Goal: Task Accomplishment & Management: Use online tool/utility

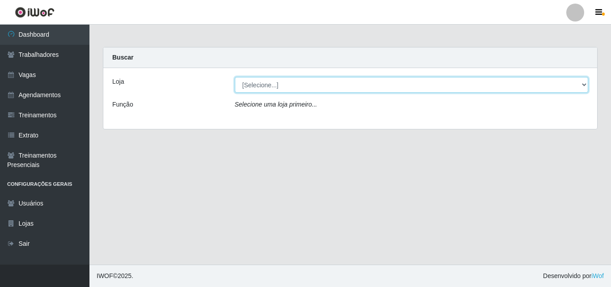
click at [328, 87] on select "[Selecione...] Famiglia Muccini - Ristorante [PERSON_NAME]" at bounding box center [412, 85] width 354 height 16
select select "267"
click at [235, 77] on select "[Selecione...] Famiglia Muccini - Ristorante [PERSON_NAME]" at bounding box center [412, 85] width 354 height 16
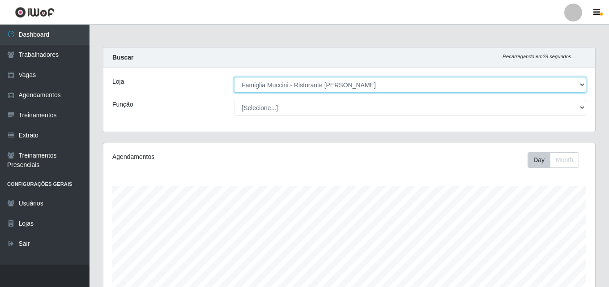
scroll to position [186, 492]
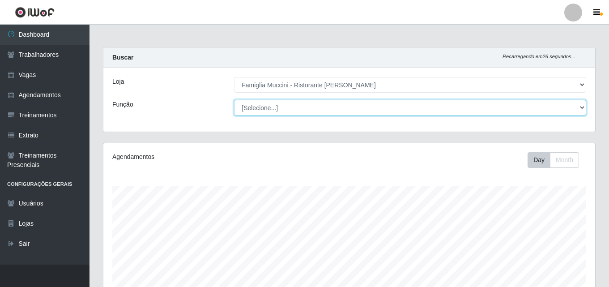
drag, startPoint x: 326, startPoint y: 90, endPoint x: 319, endPoint y: 110, distance: 20.5
click at [319, 110] on select "[Selecione...] ASG ASG + ASG ++ Auxiliar de Cozinha Auxiliar de Cozinha + Auxil…" at bounding box center [410, 108] width 352 height 16
select select "79"
click at [234, 100] on select "[Selecione...] ASG ASG + ASG ++ Auxiliar de Cozinha Auxiliar de Cozinha + Auxil…" at bounding box center [410, 108] width 352 height 16
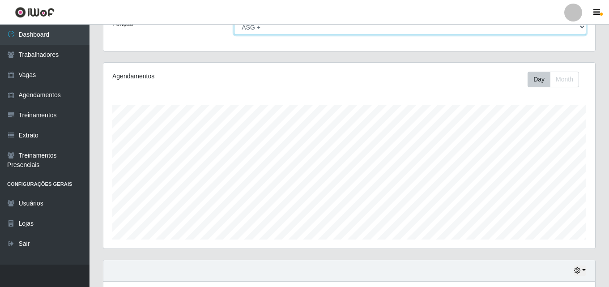
scroll to position [148, 0]
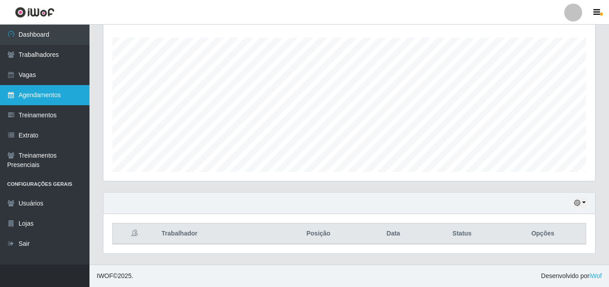
click at [75, 86] on link "Agendamentos" at bounding box center [45, 95] width 90 height 20
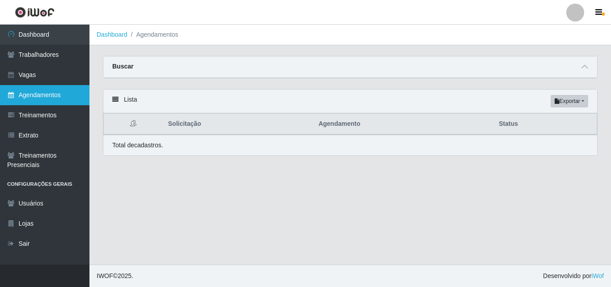
click at [59, 94] on link "Agendamentos" at bounding box center [45, 95] width 90 height 20
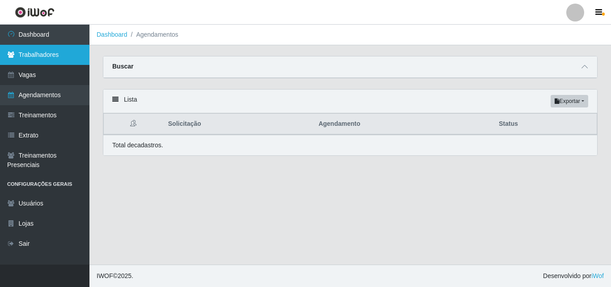
click at [70, 55] on link "Trabalhadores" at bounding box center [45, 55] width 90 height 20
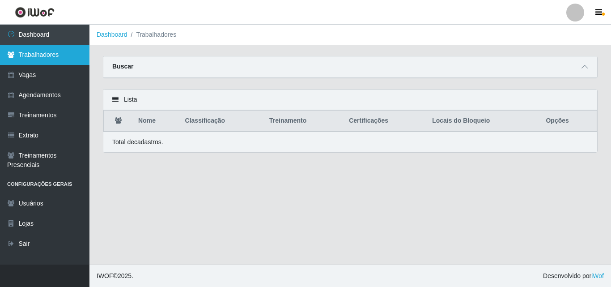
click at [66, 45] on link "Trabalhadores" at bounding box center [45, 55] width 90 height 20
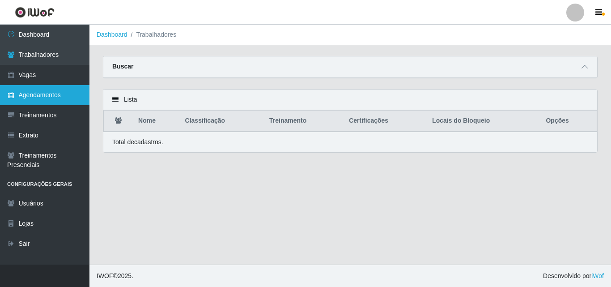
click at [66, 92] on link "Agendamentos" at bounding box center [45, 95] width 90 height 20
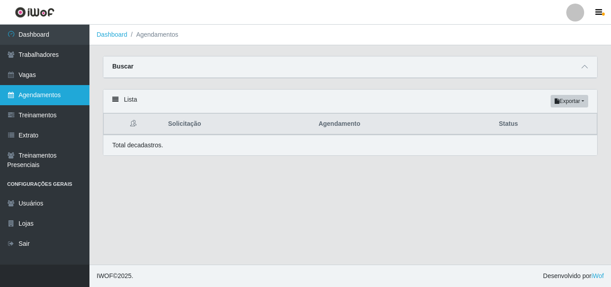
click at [77, 99] on link "Agendamentos" at bounding box center [45, 95] width 90 height 20
click at [36, 92] on link "Agendamentos" at bounding box center [45, 95] width 90 height 20
click at [264, 143] on div "Total de cadastros." at bounding box center [350, 145] width 476 height 9
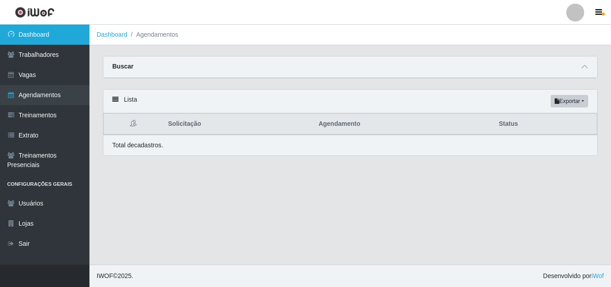
click at [47, 34] on link "Dashboard" at bounding box center [45, 35] width 90 height 20
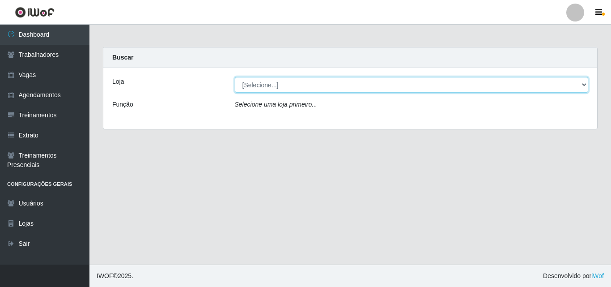
click at [399, 92] on select "[Selecione...] Famiglia Muccini - Ristorante [PERSON_NAME]" at bounding box center [412, 85] width 354 height 16
select select "267"
click at [235, 77] on select "[Selecione...] Famiglia Muccini - Ristorante [PERSON_NAME]" at bounding box center [412, 85] width 354 height 16
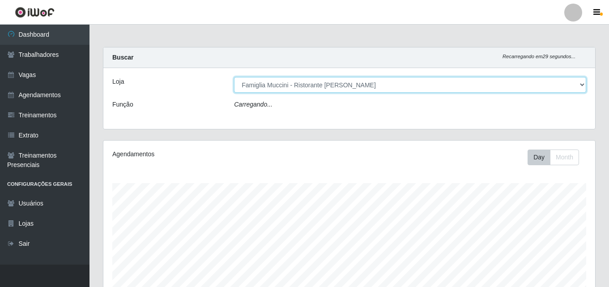
scroll to position [186, 492]
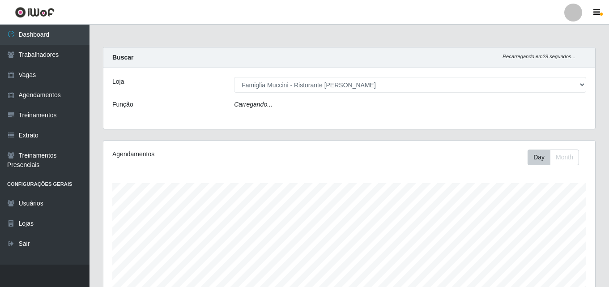
click at [389, 115] on div "Loja [Selecione...] Famiglia Muccini - Ristorante [PERSON_NAME] Função Carregan…" at bounding box center [349, 98] width 492 height 61
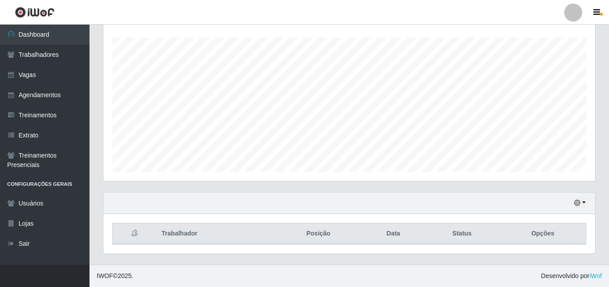
scroll to position [11, 0]
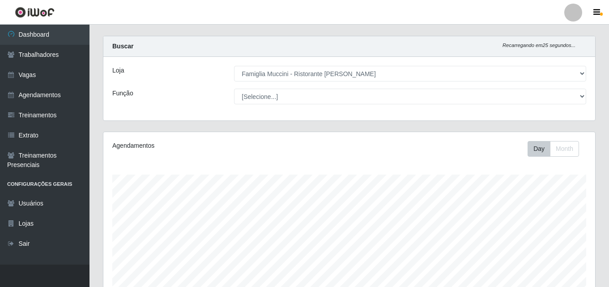
click at [389, 106] on div "Loja [Selecione...] Famiglia Muccini - Ristorante [PERSON_NAME] Função [Selecio…" at bounding box center [349, 89] width 492 height 64
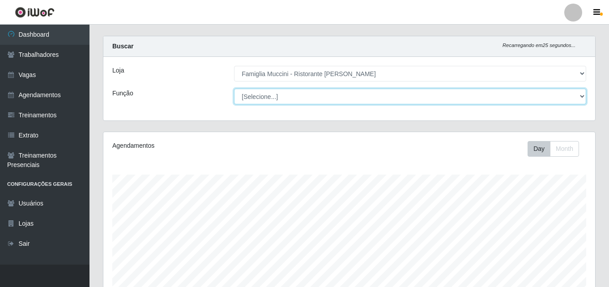
click at [386, 101] on select "[Selecione...] ASG ASG + ASG ++ Auxiliar de Cozinha Auxiliar de Cozinha + Auxil…" at bounding box center [410, 97] width 352 height 16
select select "16"
click at [234, 89] on select "[Selecione...] ASG ASG + ASG ++ Auxiliar de Cozinha Auxiliar de Cozinha + Auxil…" at bounding box center [410, 97] width 352 height 16
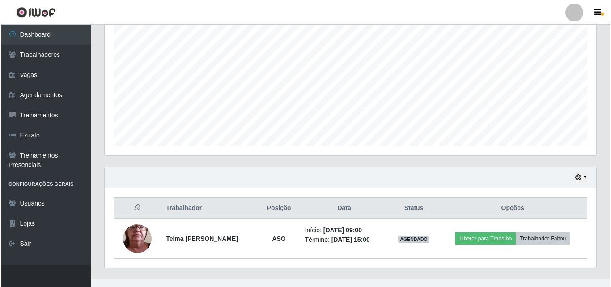
scroll to position [188, 0]
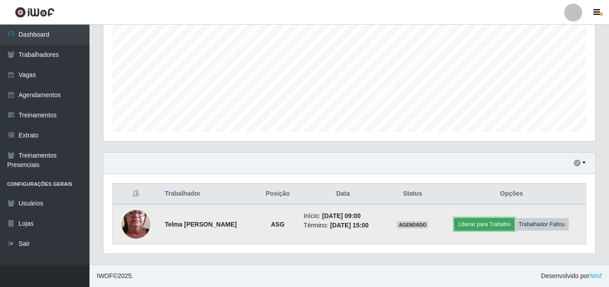
click at [495, 223] on button "Liberar para Trabalho" at bounding box center [484, 224] width 60 height 13
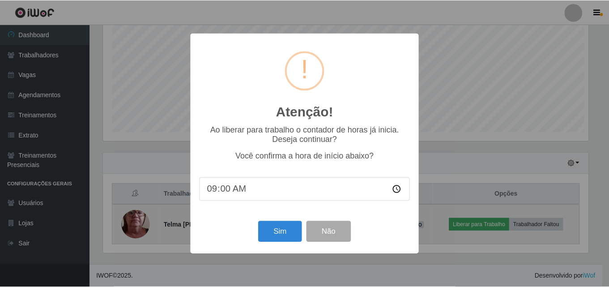
scroll to position [186, 487]
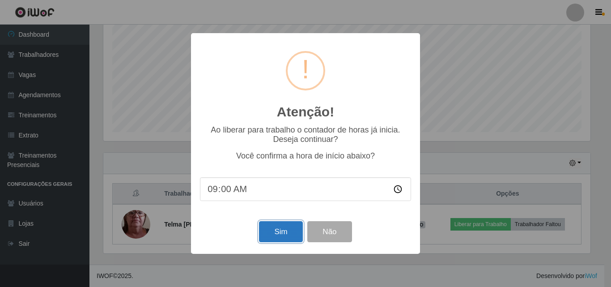
click at [275, 229] on button "Sim" at bounding box center [280, 231] width 43 height 21
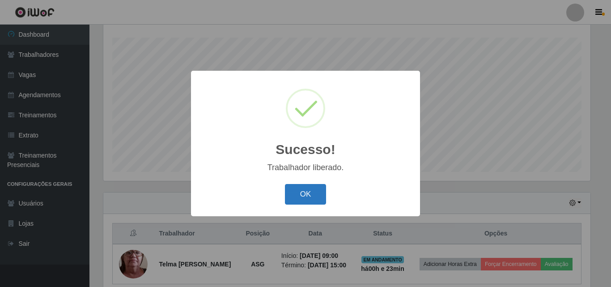
click at [310, 190] on button "OK" at bounding box center [306, 194] width 42 height 21
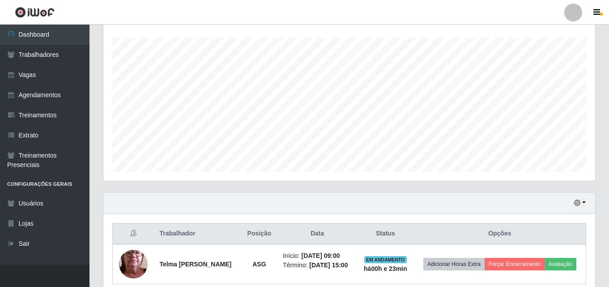
scroll to position [0, 0]
